Goal: Task Accomplishment & Management: Complete application form

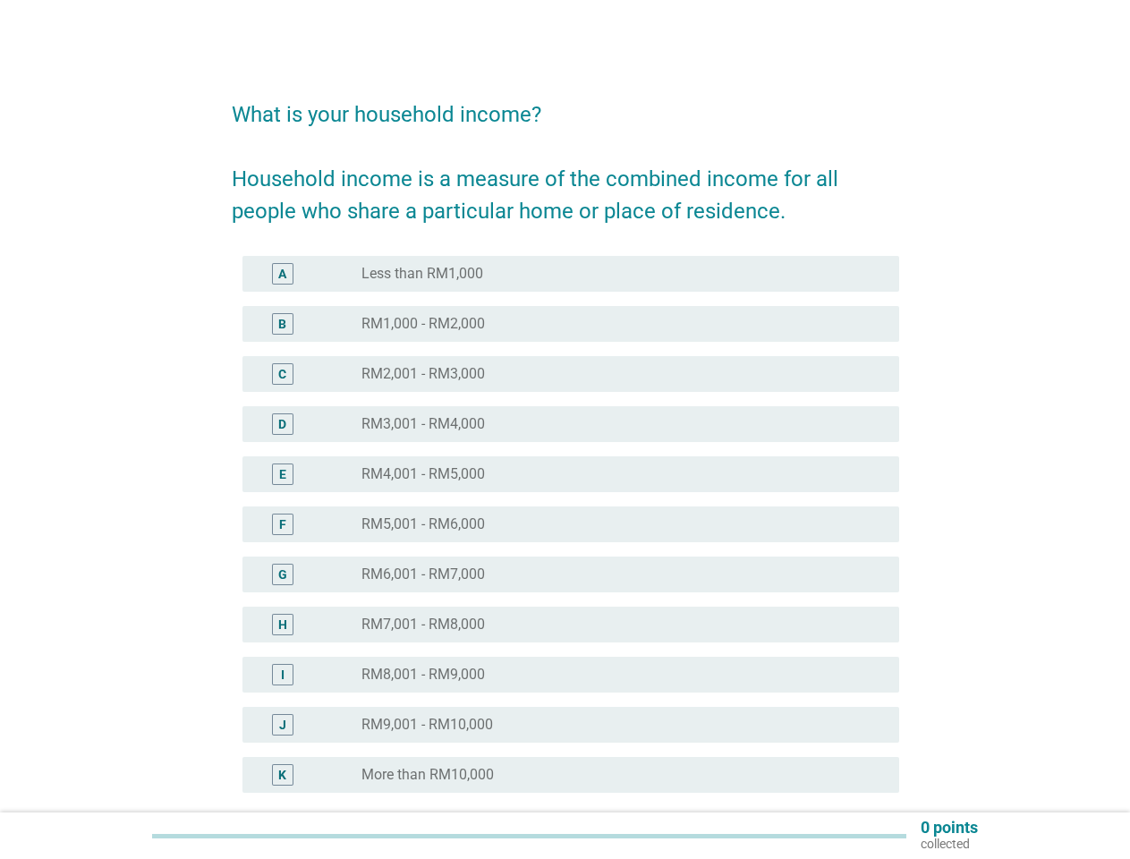
click at [565, 463] on div "E radio_button_unchecked RM4,001 - RM5,000" at bounding box center [570, 474] width 657 height 36
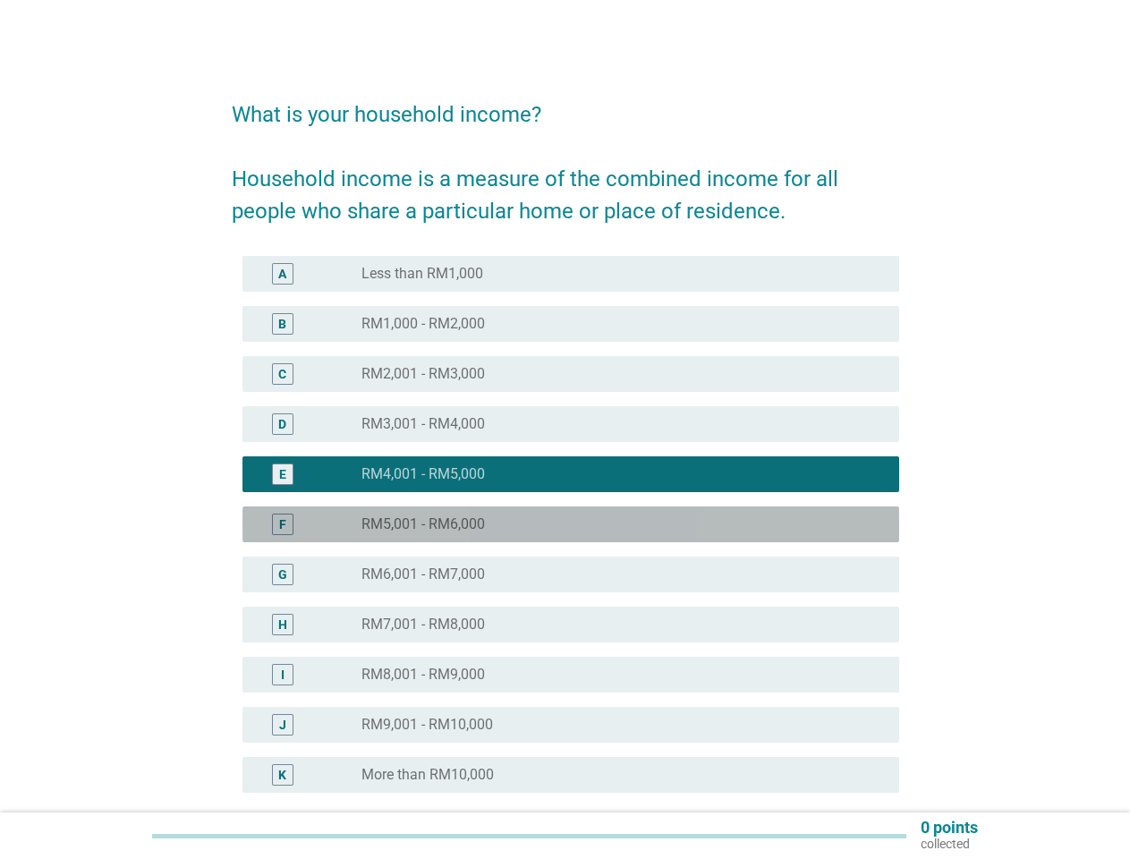
click at [565, 535] on div "F radio_button_unchecked RM5,001 - RM6,000" at bounding box center [570, 524] width 657 height 36
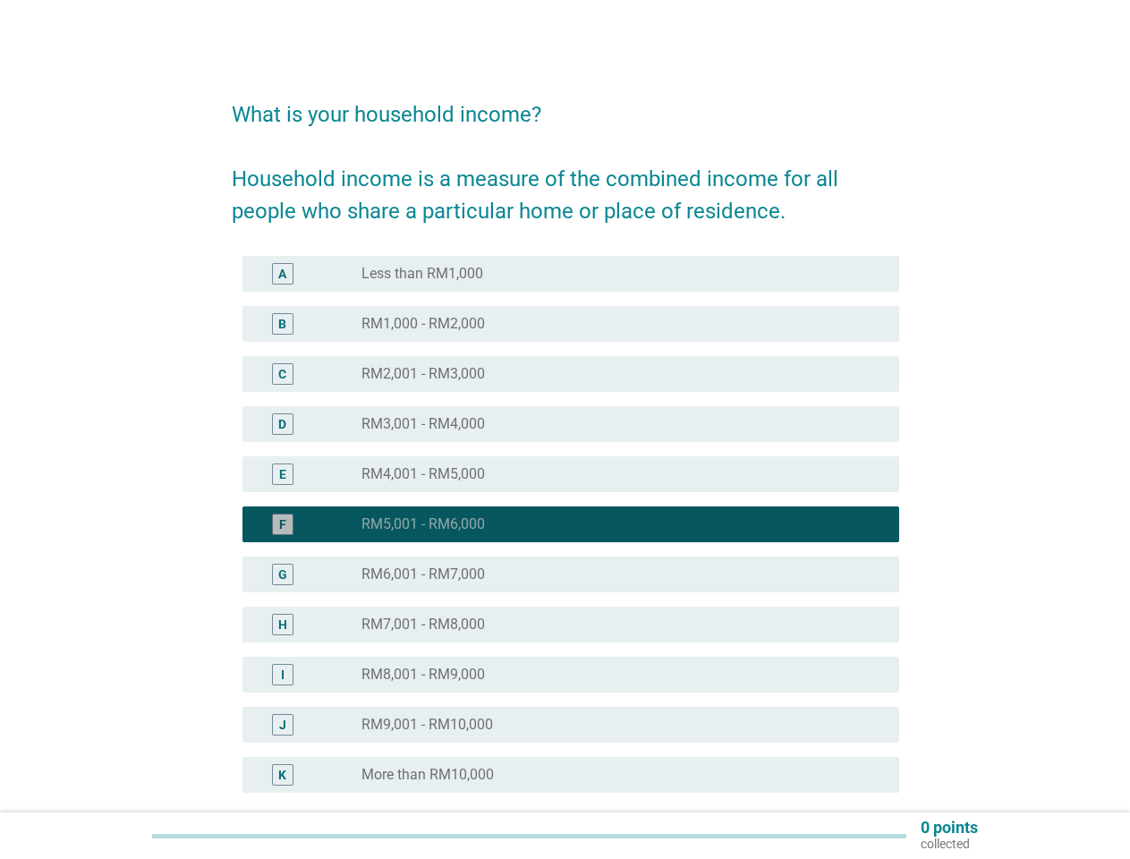
click at [565, 524] on div "radio_button_checked RM5,001 - RM6,000" at bounding box center [615, 524] width 509 height 18
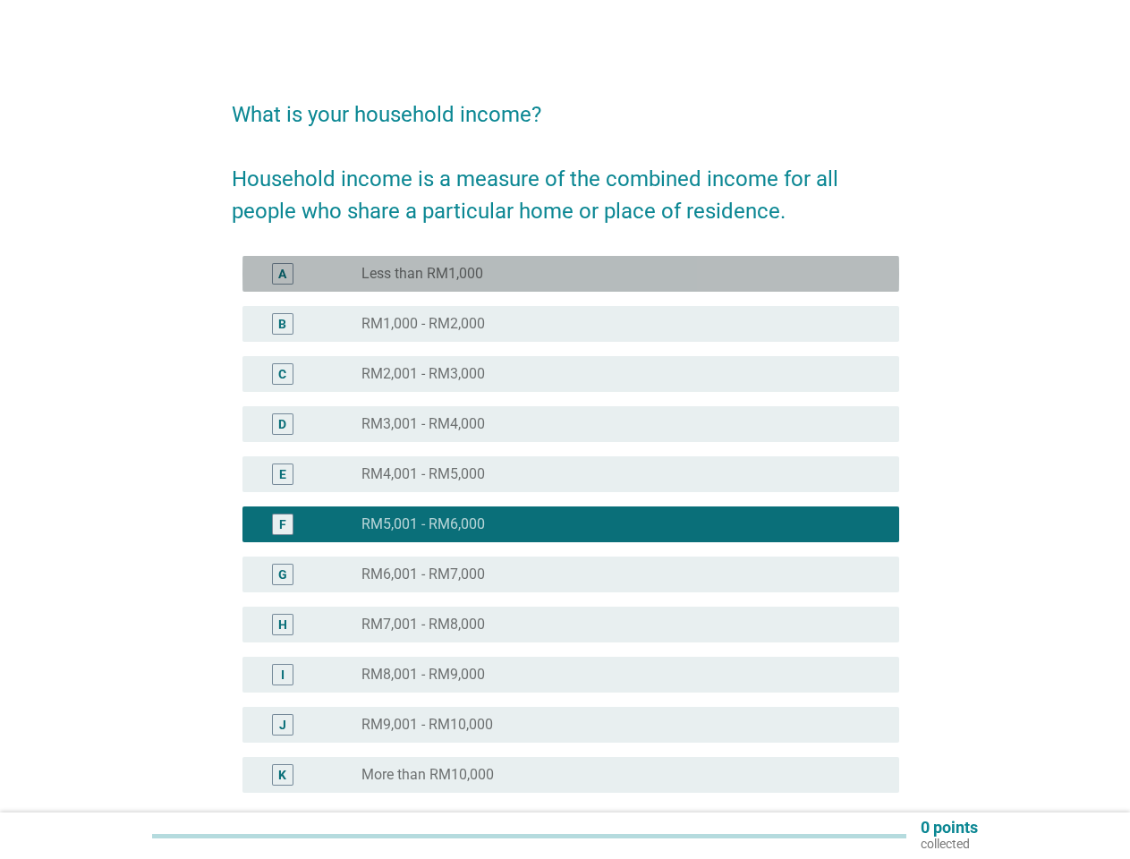
click at [571, 274] on div "radio_button_unchecked Less than RM1,000" at bounding box center [615, 274] width 509 height 18
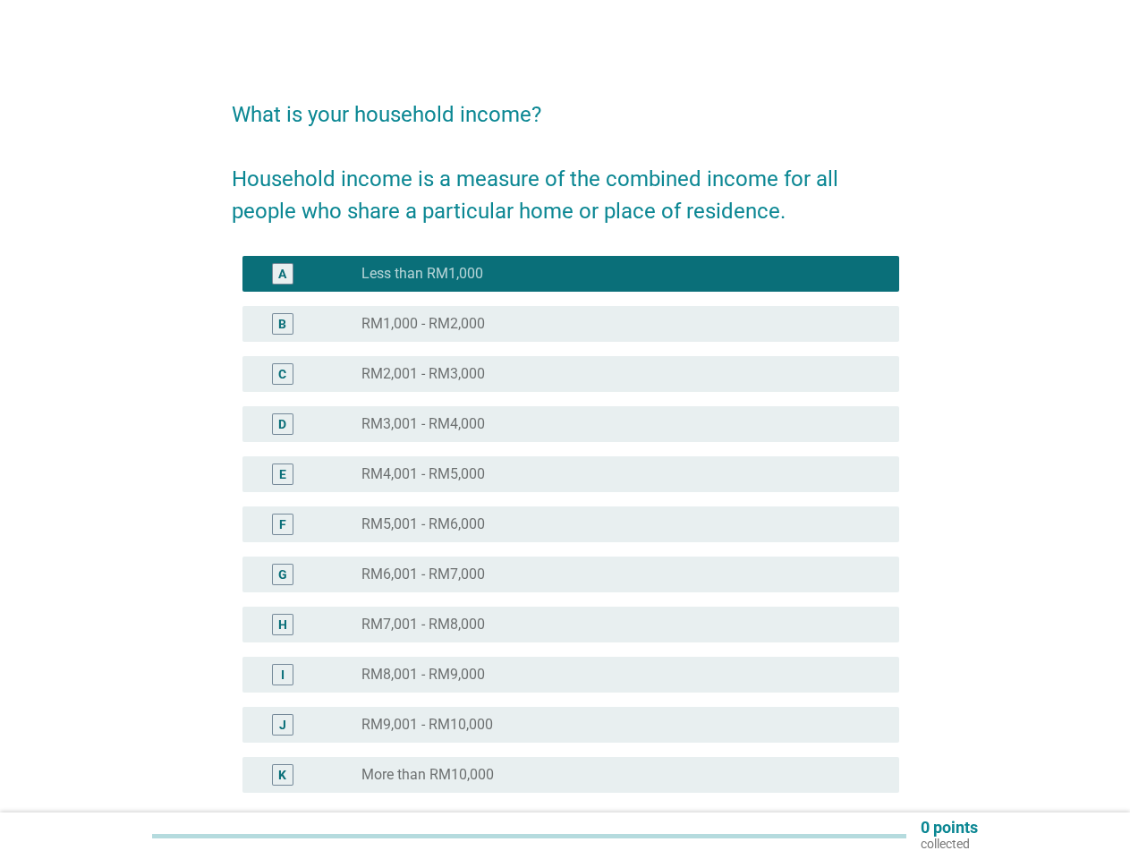
click at [422, 274] on label "Less than RM1,000" at bounding box center [422, 274] width 122 height 18
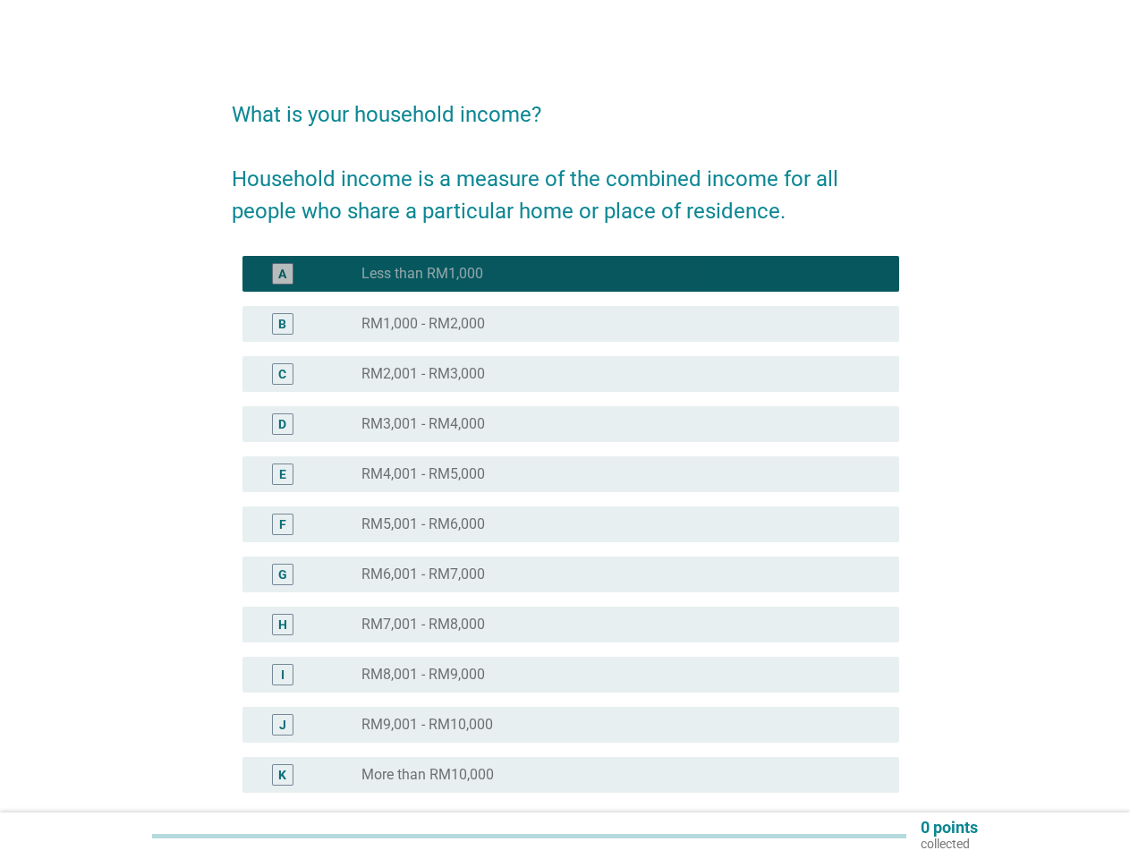
click at [571, 324] on div "radio_button_unchecked RM1,000 - RM2,000" at bounding box center [615, 324] width 509 height 18
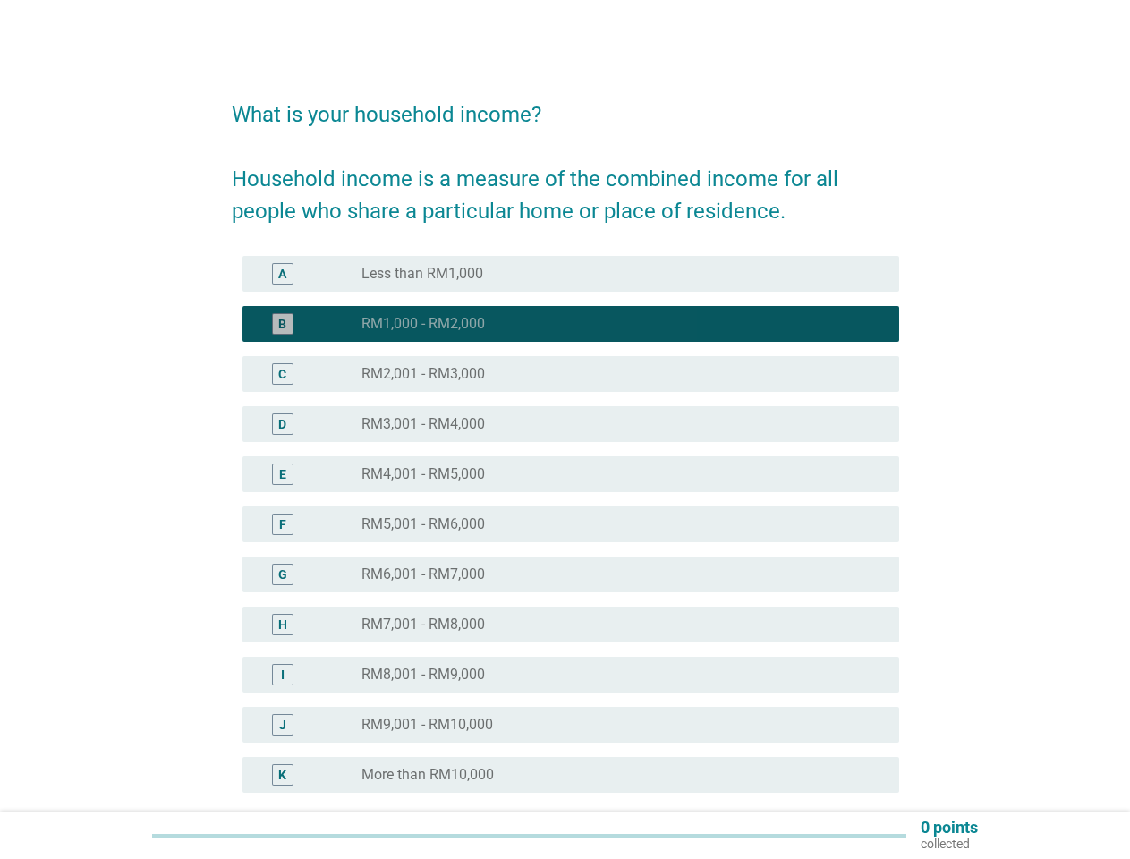
click at [423, 324] on label "RM1,000 - RM2,000" at bounding box center [422, 324] width 123 height 18
click at [571, 374] on div "radio_button_unchecked RM2,001 - RM3,000" at bounding box center [615, 374] width 509 height 18
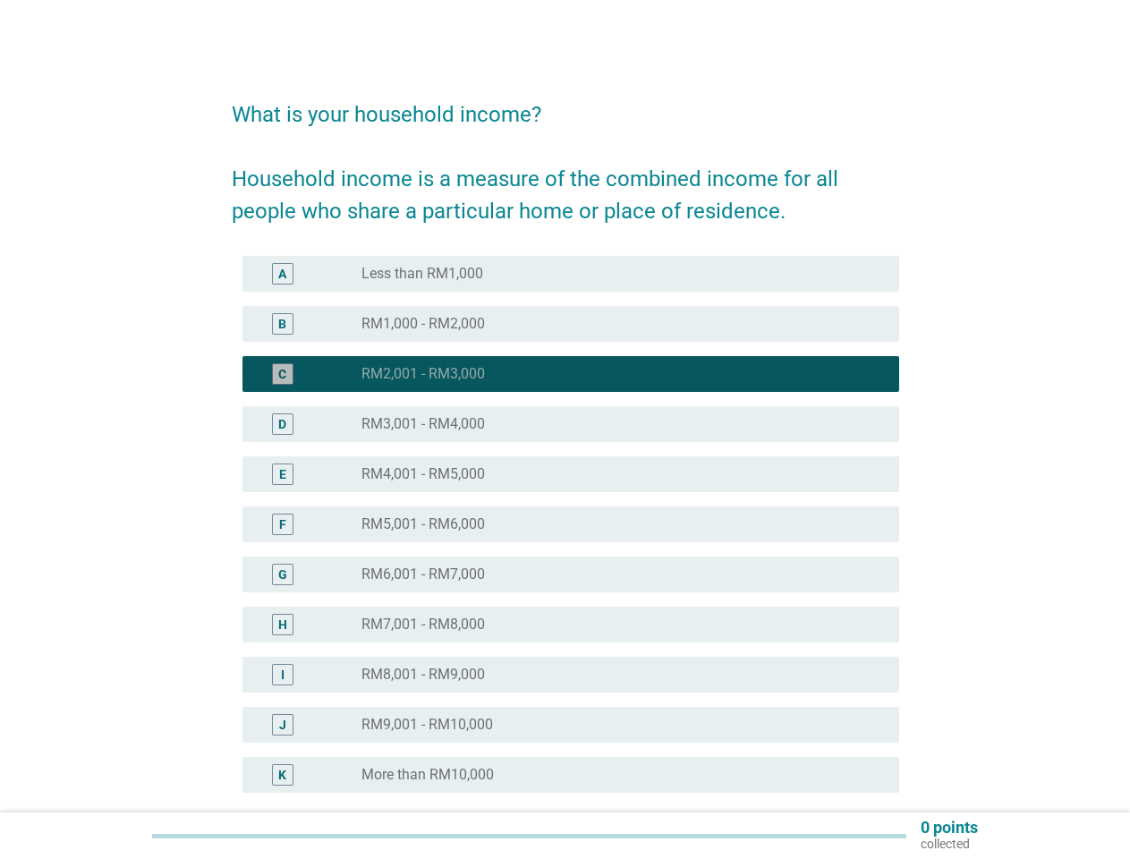
click at [423, 374] on label "RM2,001 - RM3,000" at bounding box center [422, 374] width 123 height 18
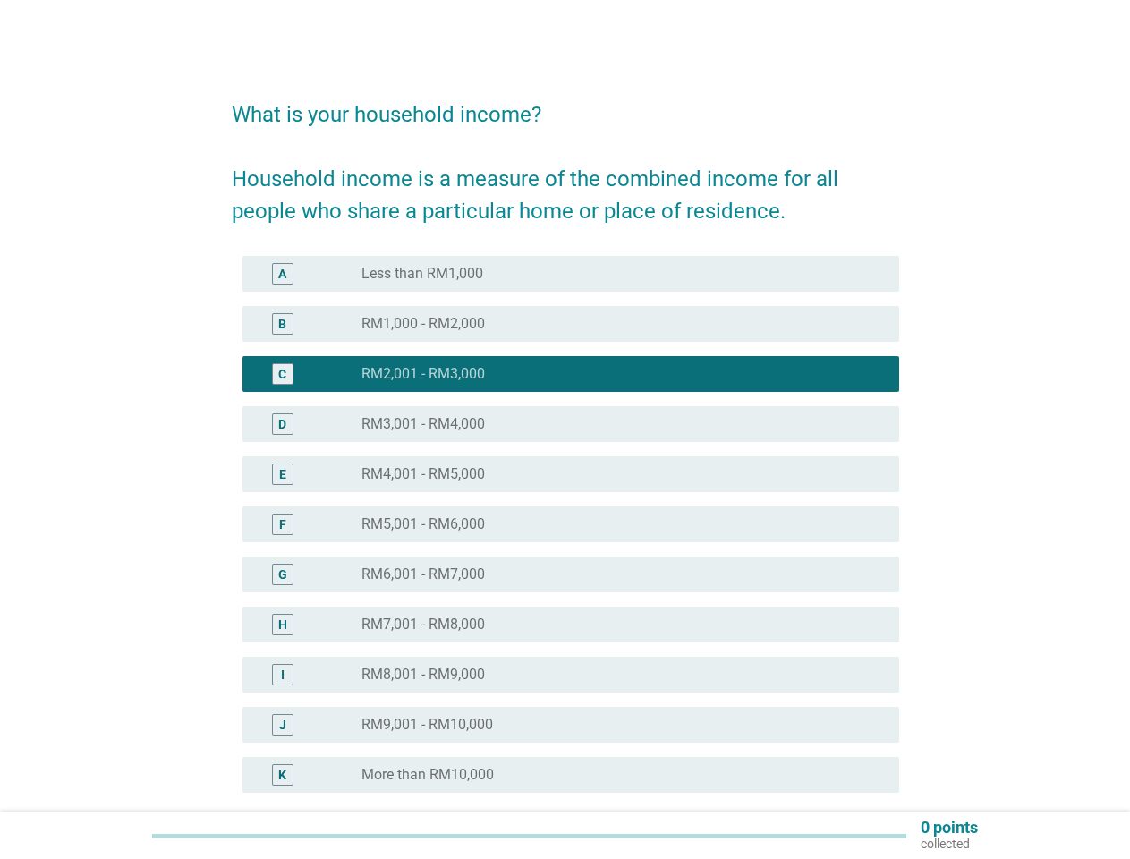
click at [571, 424] on div "radio_button_unchecked RM3,001 - RM4,000" at bounding box center [615, 424] width 509 height 18
